Goal: Task Accomplishment & Management: Complete application form

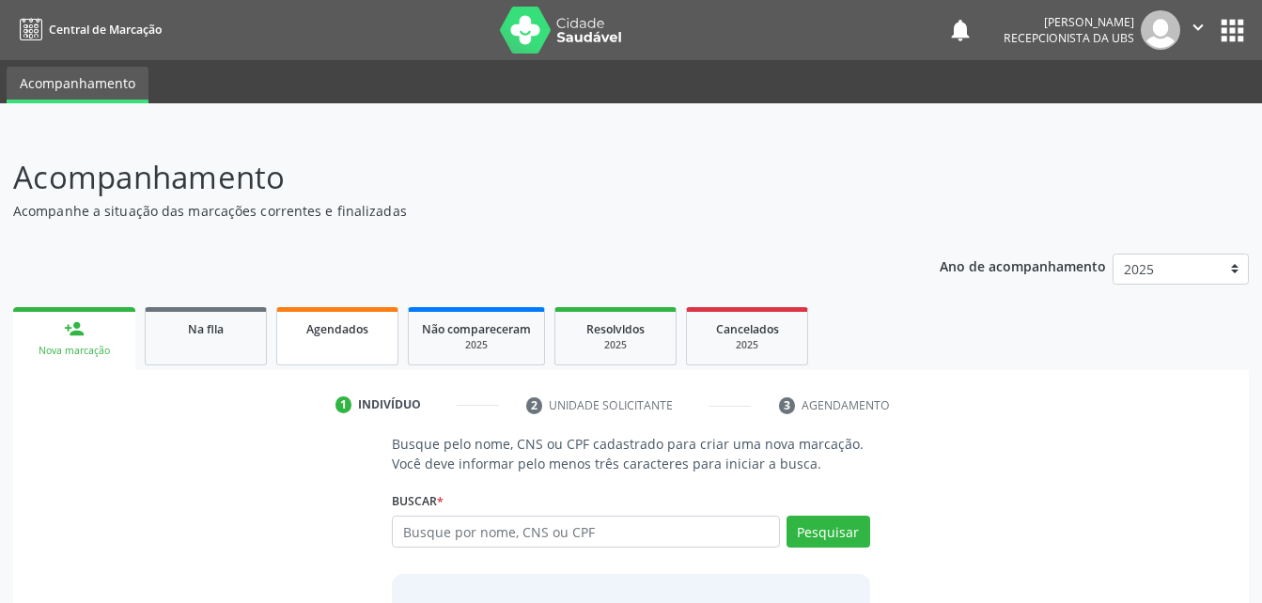
click at [330, 328] on span "Agendados" at bounding box center [337, 329] width 62 height 16
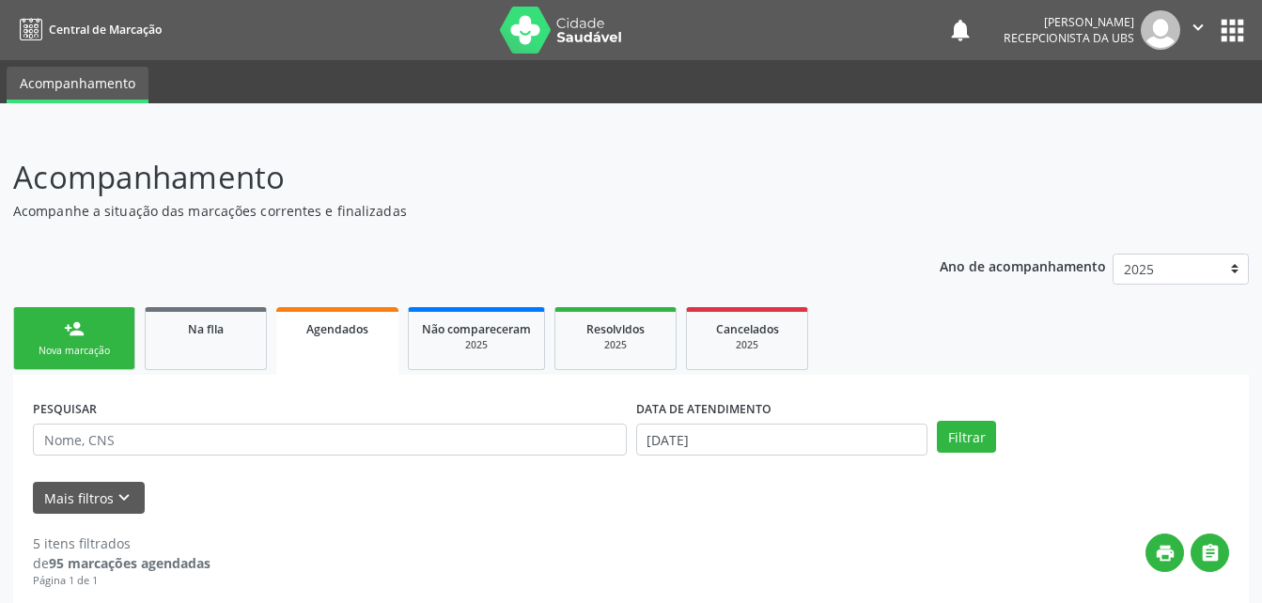
click at [330, 328] on span "Agendados" at bounding box center [337, 329] width 62 height 16
click at [453, 220] on p "Acompanhe a situação das marcações correntes e finalizadas" at bounding box center [445, 211] width 865 height 20
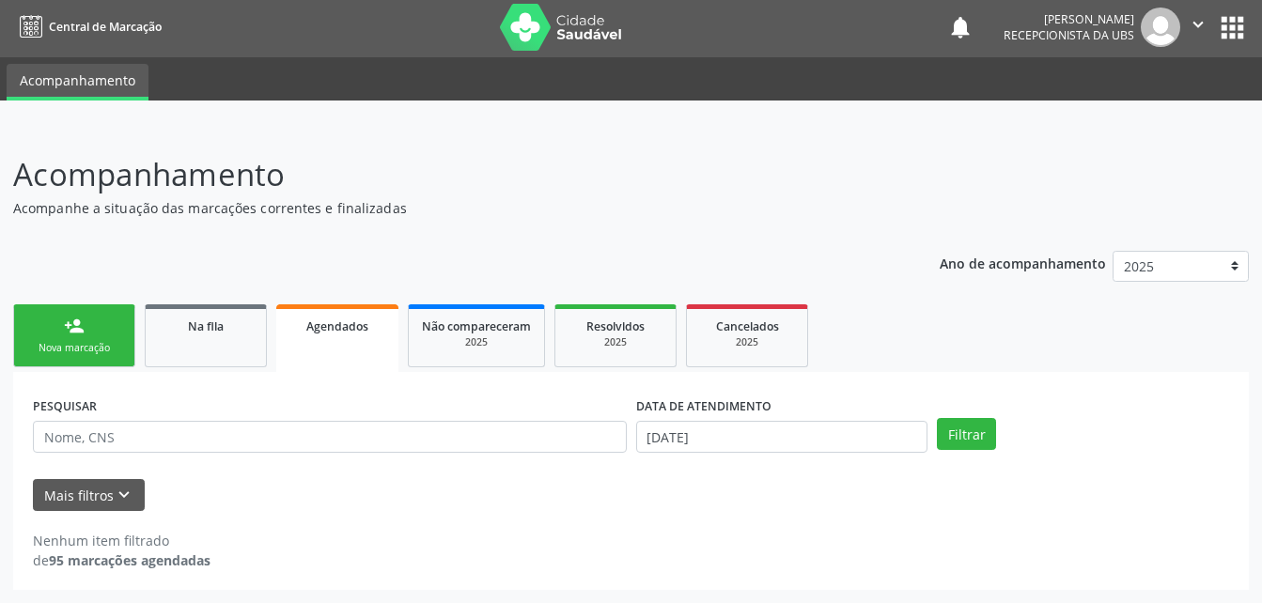
click at [89, 349] on div "Nova marcação" at bounding box center [74, 348] width 94 height 14
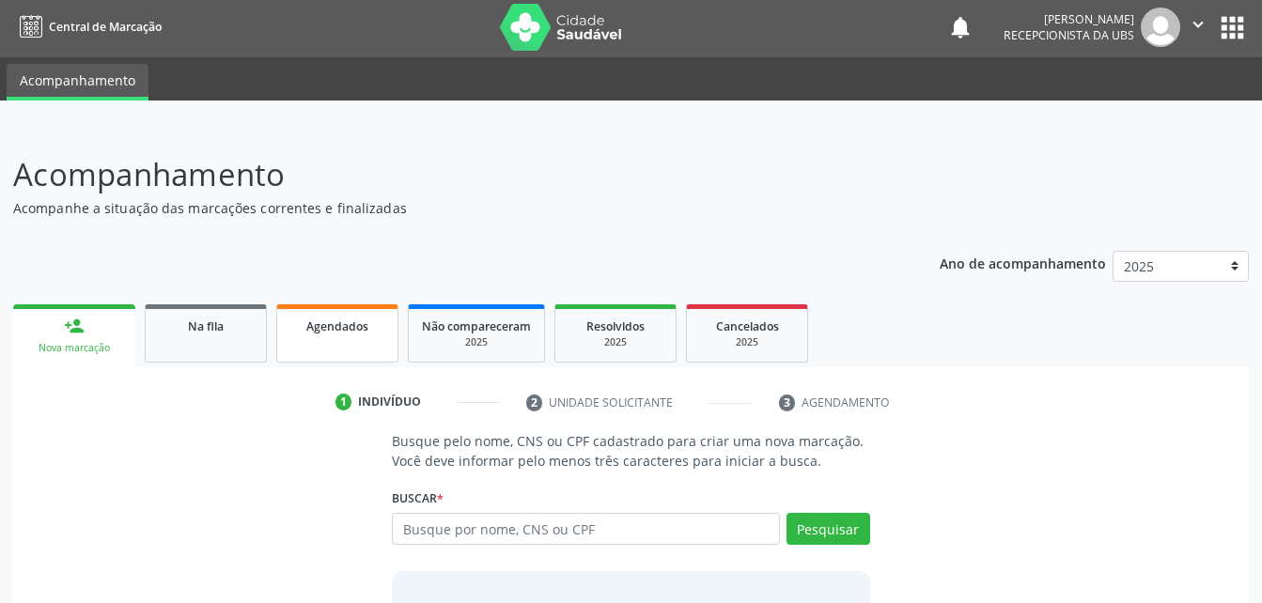
click at [395, 352] on link "Agendados" at bounding box center [337, 333] width 122 height 58
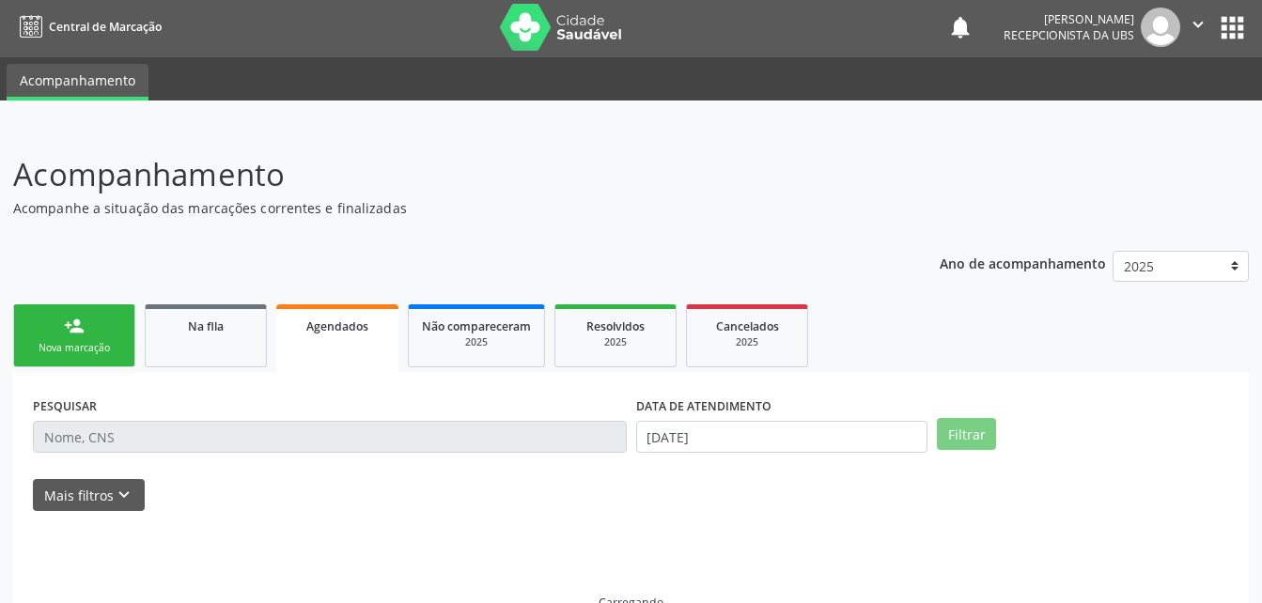
scroll to position [43, 0]
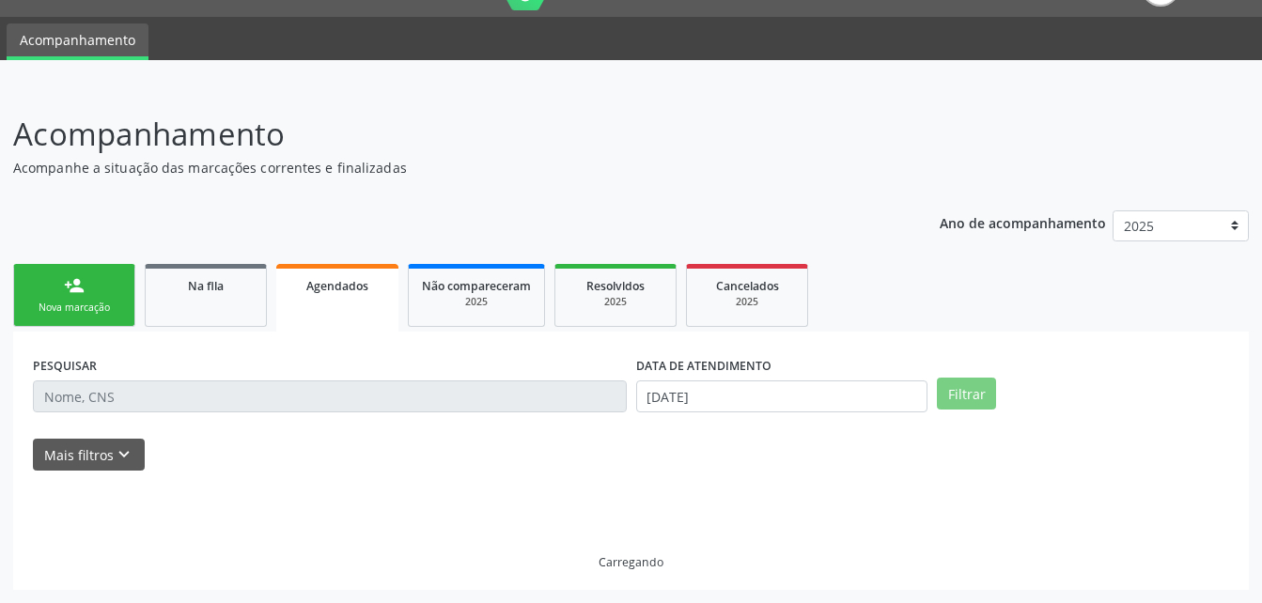
click at [324, 329] on link "Agendados" at bounding box center [337, 298] width 122 height 68
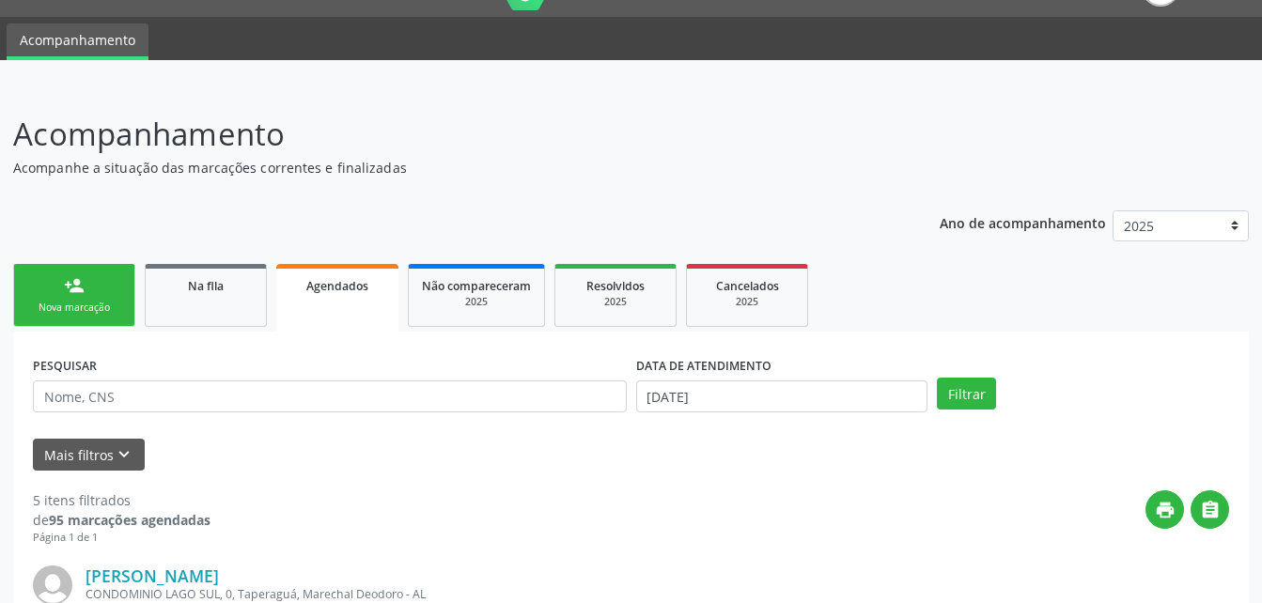
click at [345, 284] on span "Agendados" at bounding box center [337, 286] width 62 height 16
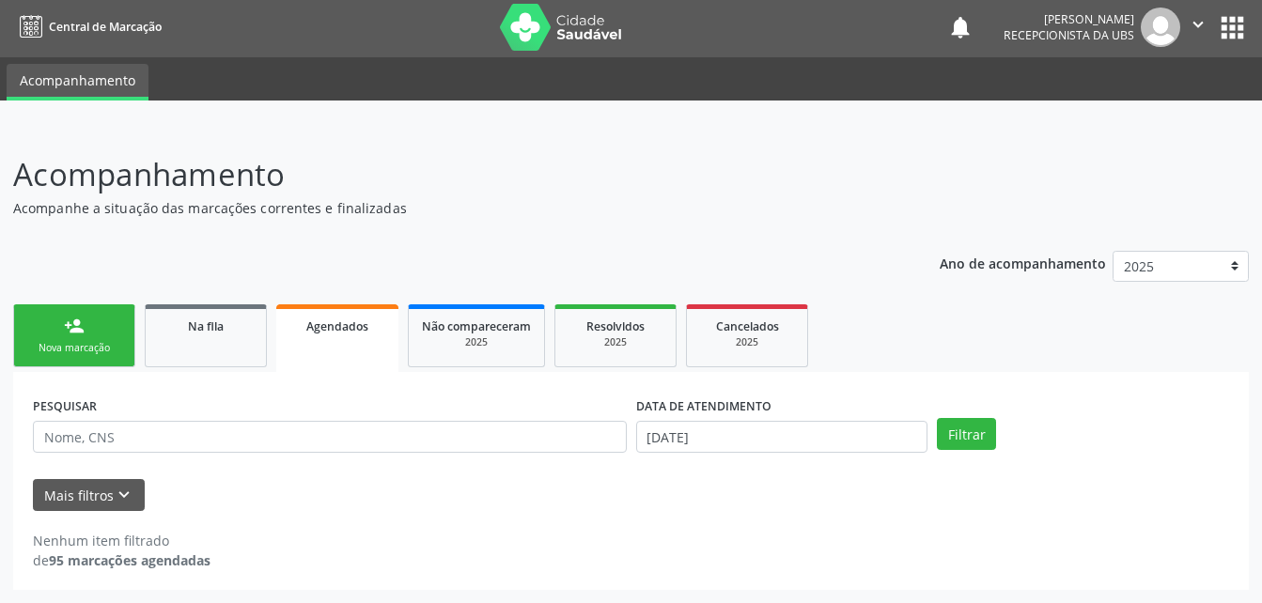
scroll to position [3, 0]
click at [69, 333] on div "person_add" at bounding box center [74, 326] width 21 height 21
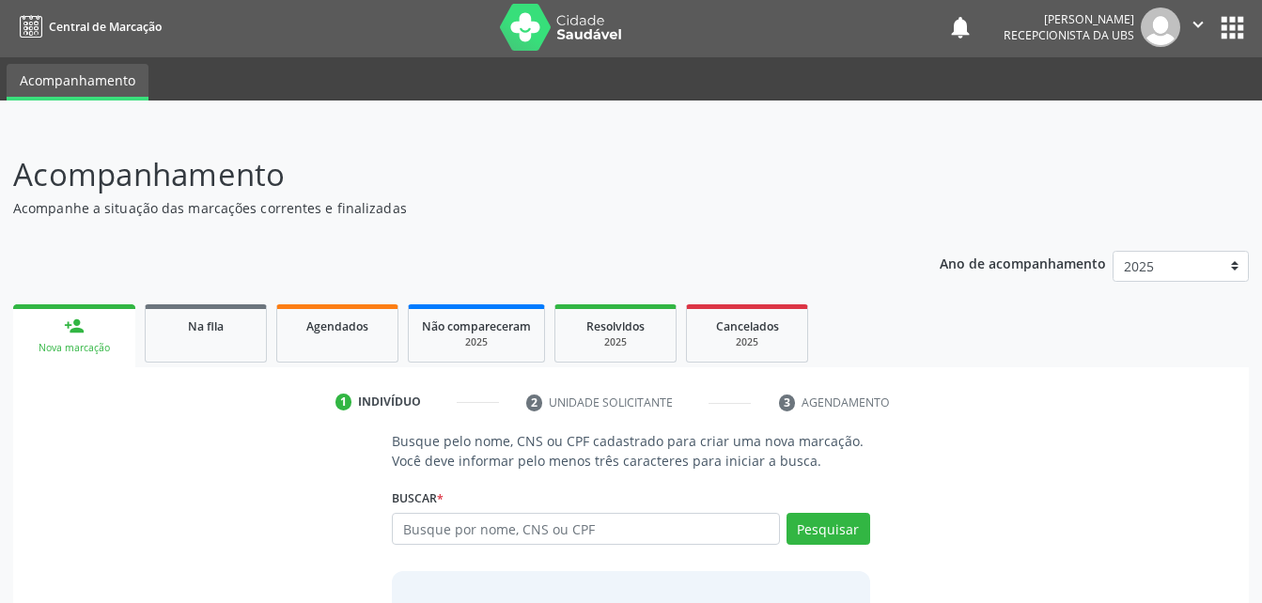
scroll to position [148, 0]
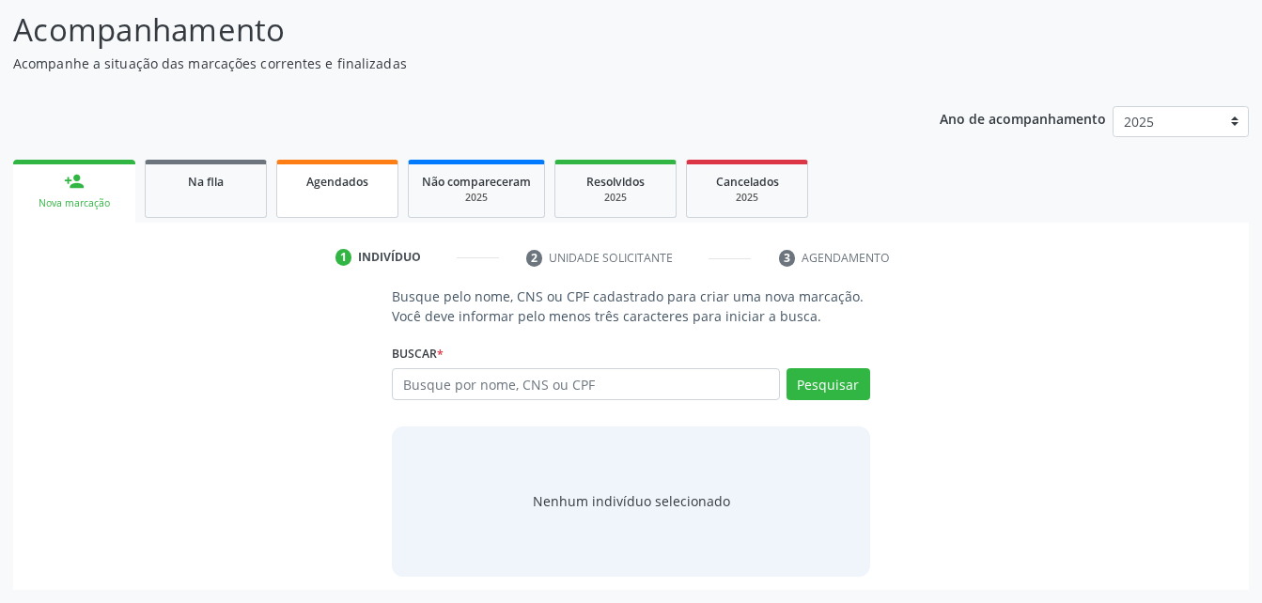
click at [371, 204] on link "Agendados" at bounding box center [337, 189] width 122 height 58
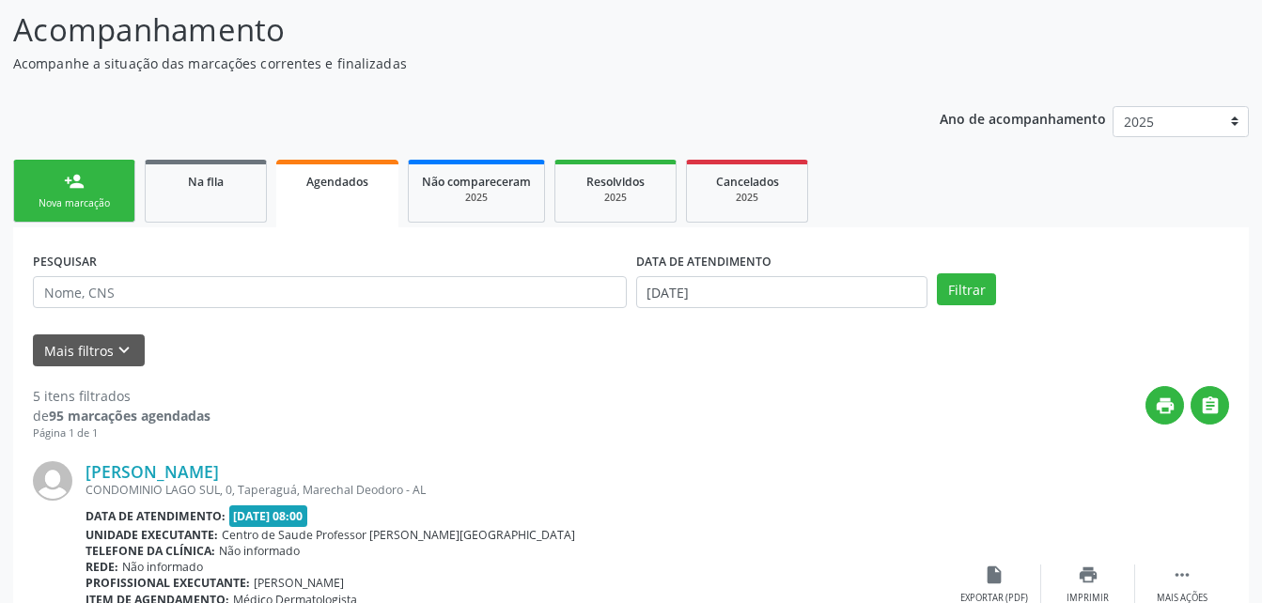
click at [109, 203] on div "Nova marcação" at bounding box center [74, 203] width 94 height 14
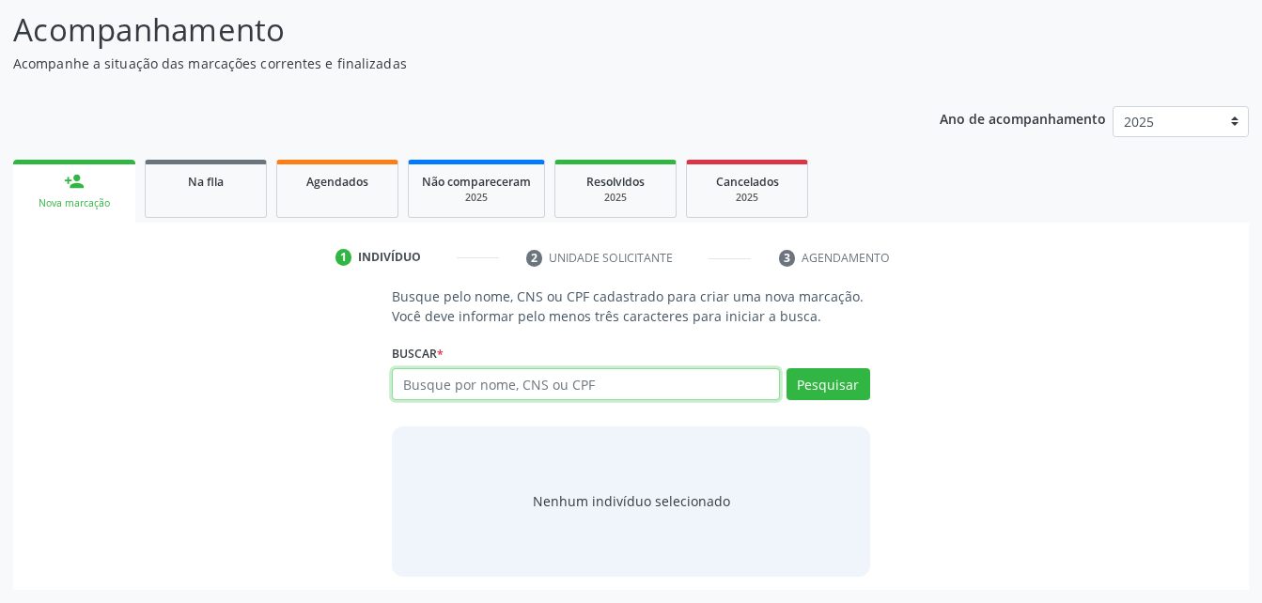
click at [660, 373] on input "text" at bounding box center [585, 384] width 387 height 32
type input "705009870622556"
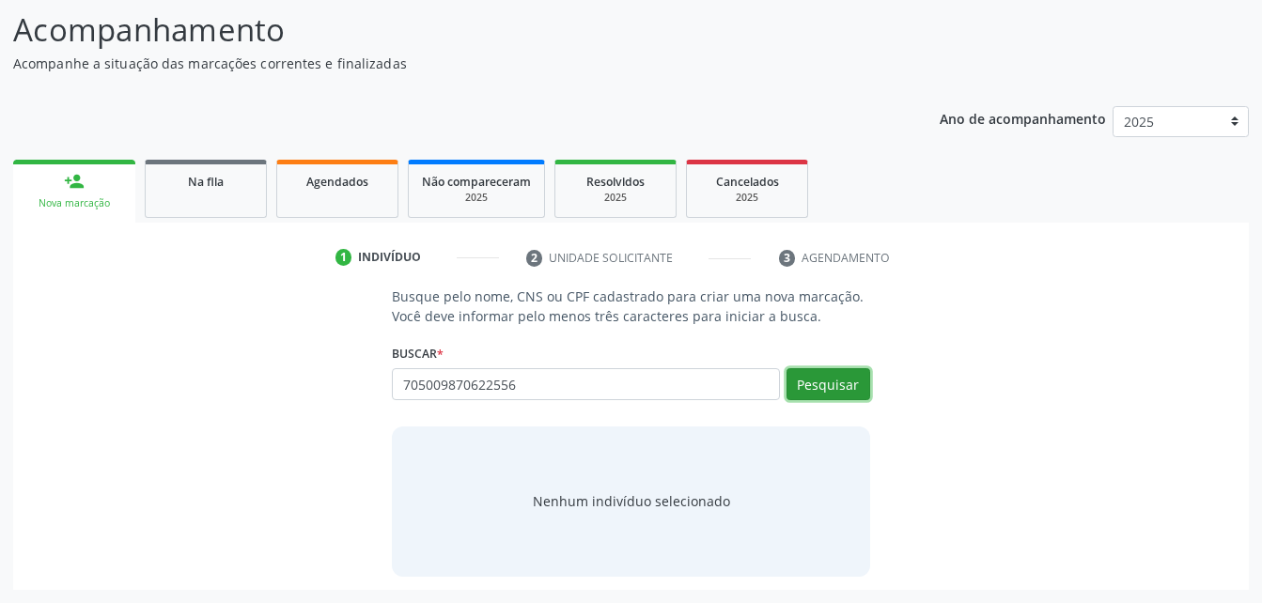
click at [837, 387] on button "Pesquisar" at bounding box center [828, 384] width 84 height 32
type input "705009870622556"
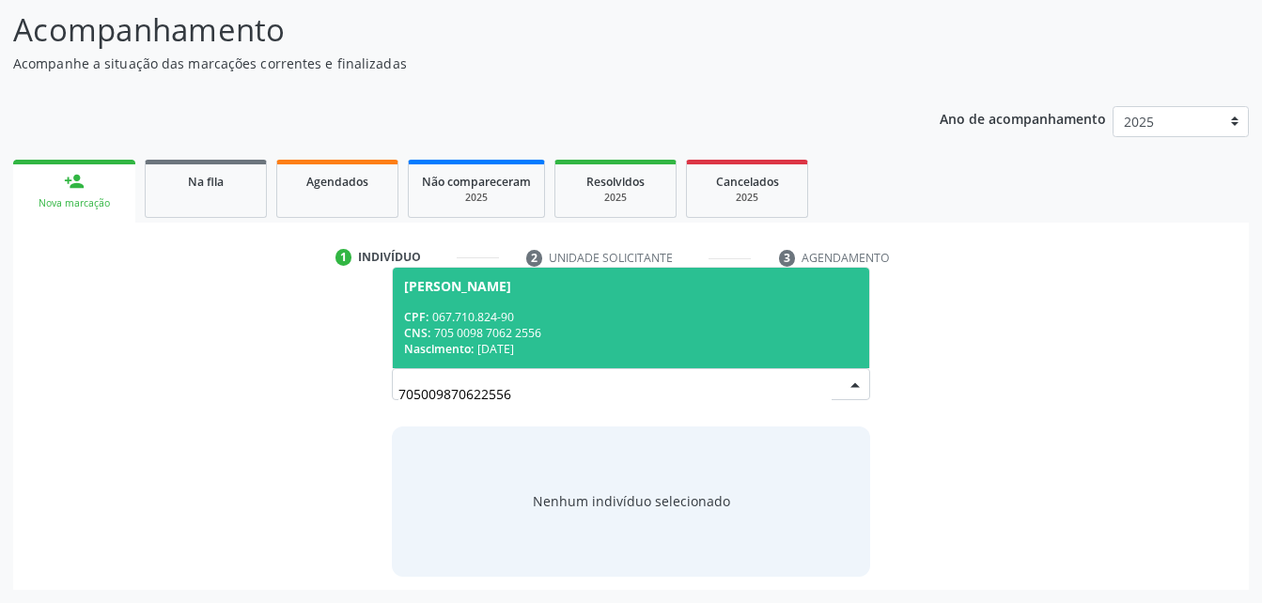
click at [520, 307] on span "[PERSON_NAME] CPF: 067.710.824-90 CNS: 705 0098 7062 2556 Nascimento: [DATE]" at bounding box center [630, 318] width 475 height 101
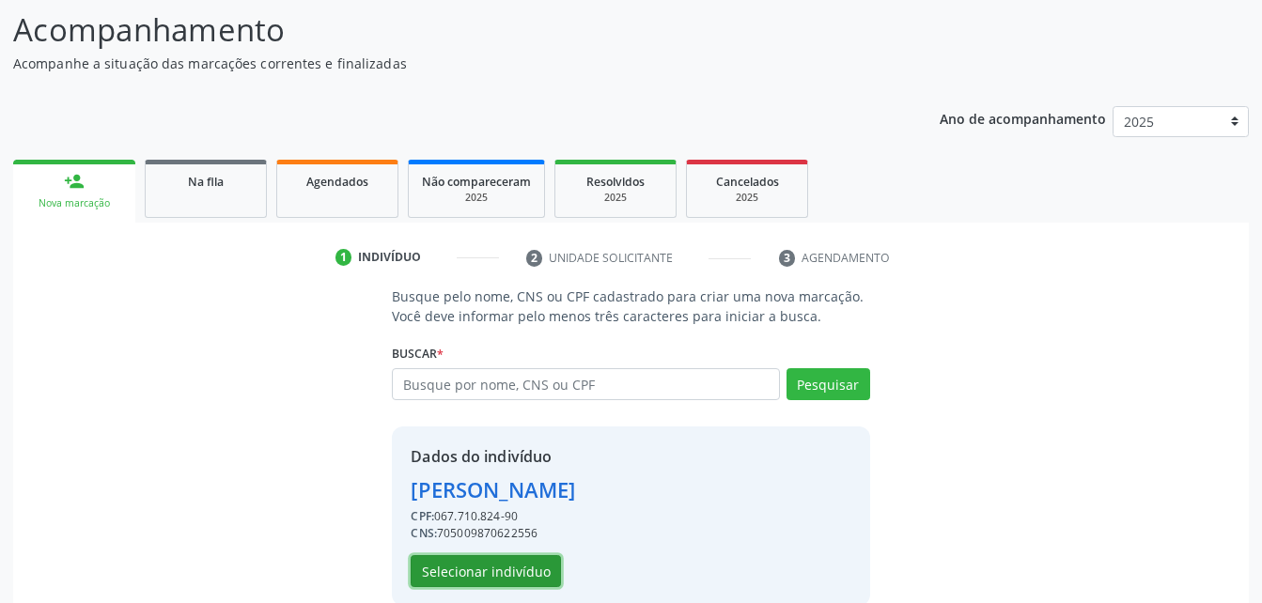
click at [504, 565] on button "Selecionar indivíduo" at bounding box center [486, 571] width 150 height 32
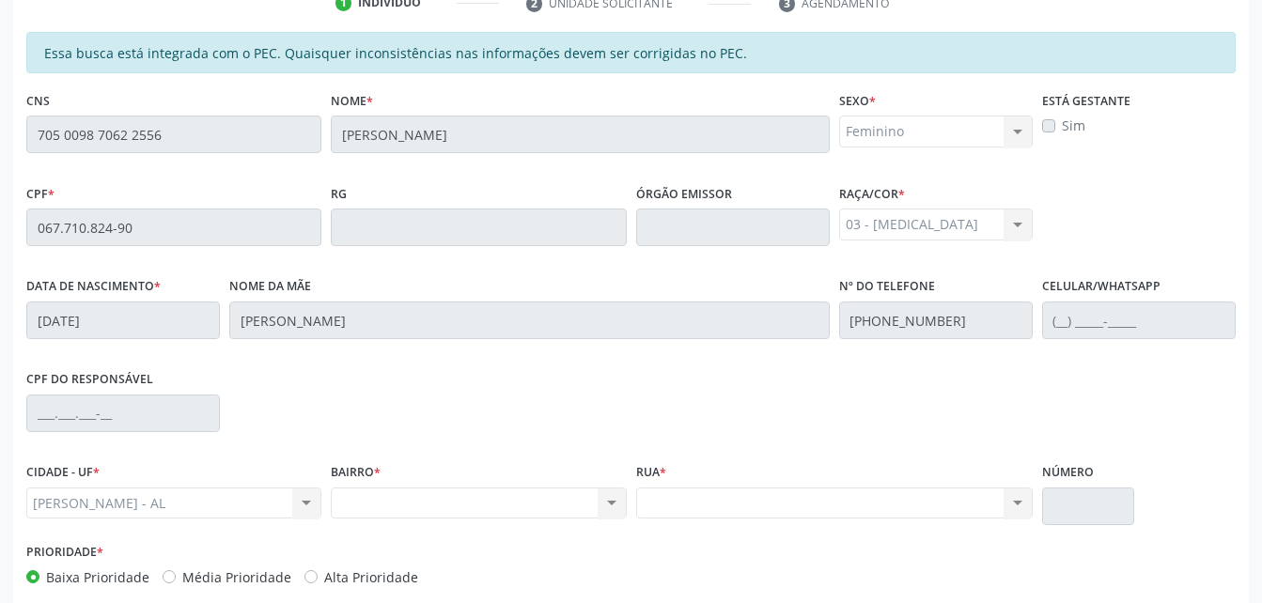
scroll to position [308, 0]
